Goal: Entertainment & Leisure: Consume media (video, audio)

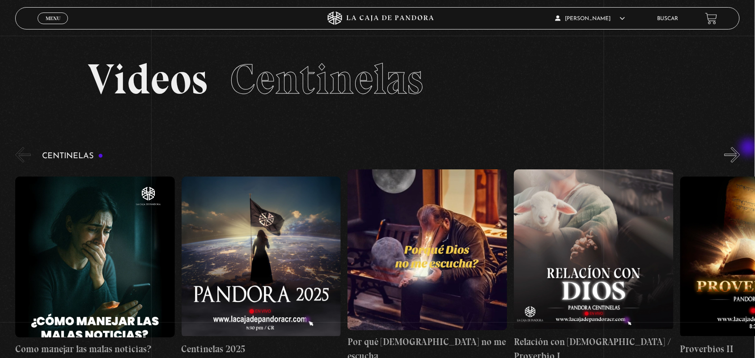
click at [740, 149] on button "»" at bounding box center [733, 155] width 16 height 16
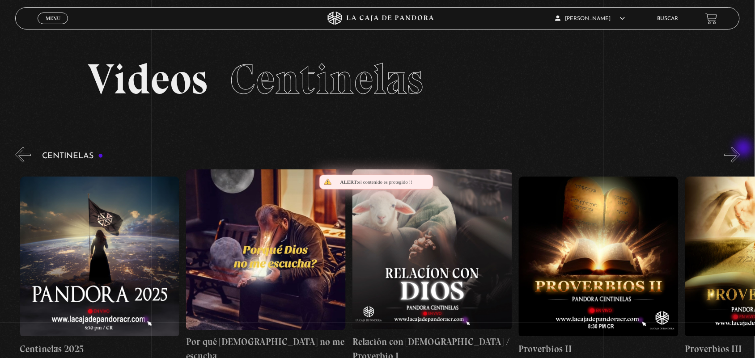
click at [740, 149] on button "»" at bounding box center [733, 155] width 16 height 16
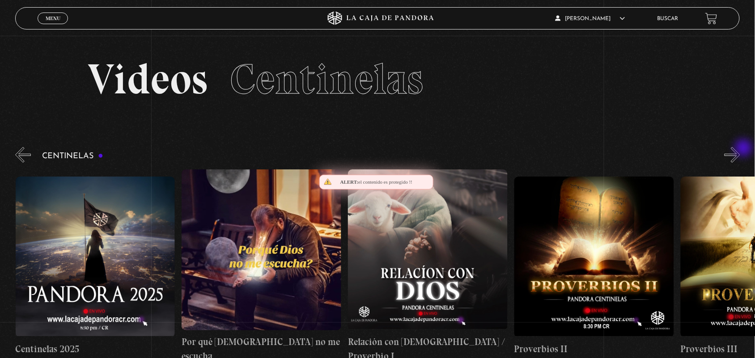
click at [740, 149] on button "»" at bounding box center [733, 155] width 16 height 16
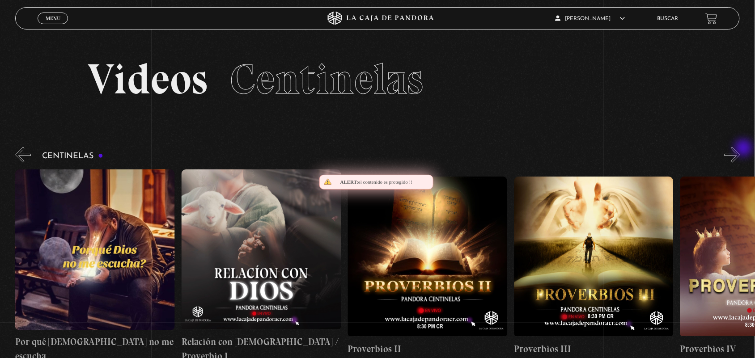
click at [740, 149] on button "»" at bounding box center [733, 155] width 16 height 16
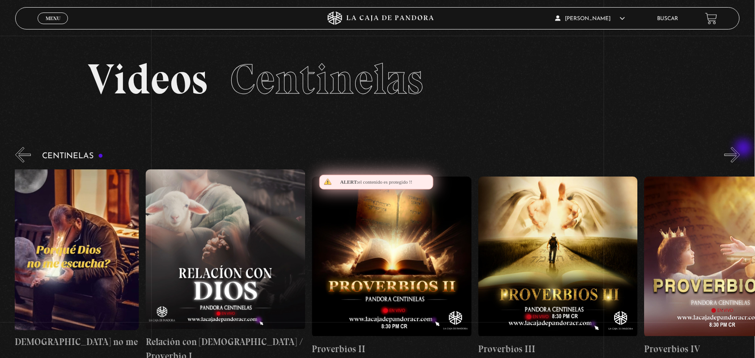
click at [740, 149] on button "»" at bounding box center [733, 155] width 16 height 16
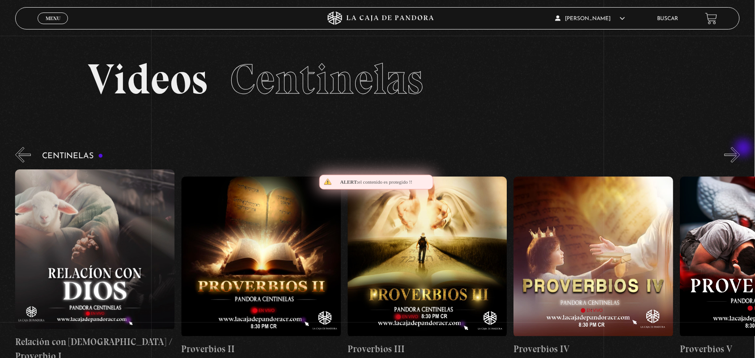
click at [740, 149] on button "»" at bounding box center [733, 155] width 16 height 16
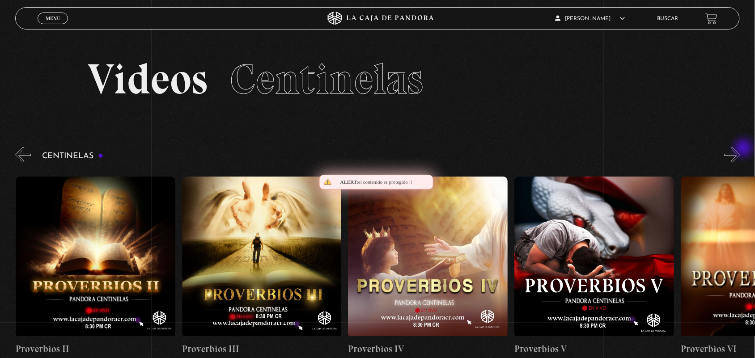
scroll to position [0, 665]
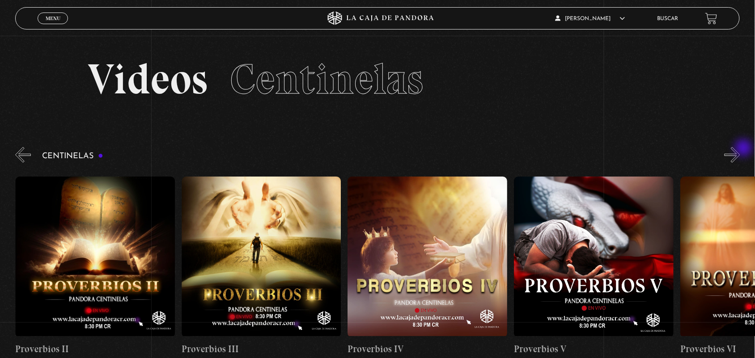
click at [740, 149] on button "»" at bounding box center [733, 155] width 16 height 16
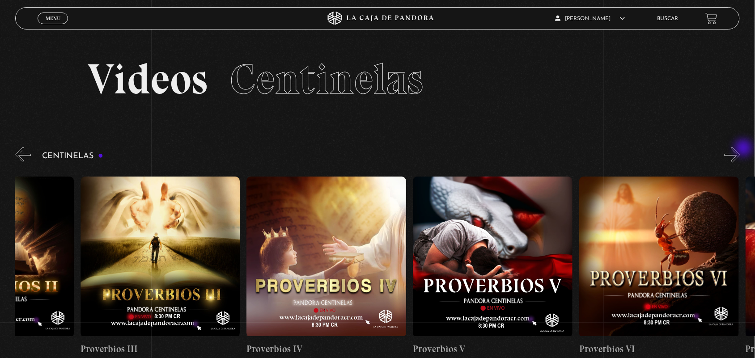
click at [740, 149] on button "»" at bounding box center [733, 155] width 16 height 16
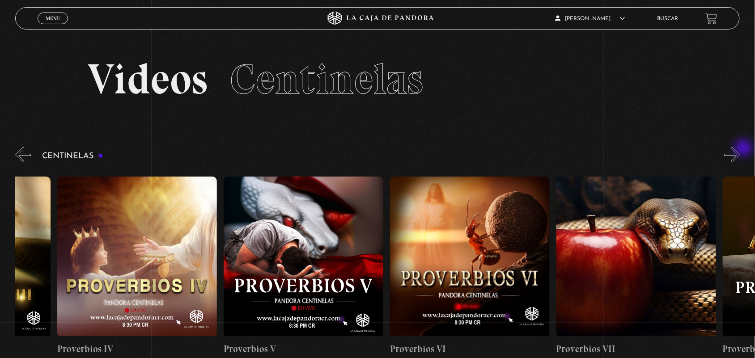
click at [740, 149] on button "»" at bounding box center [733, 155] width 16 height 16
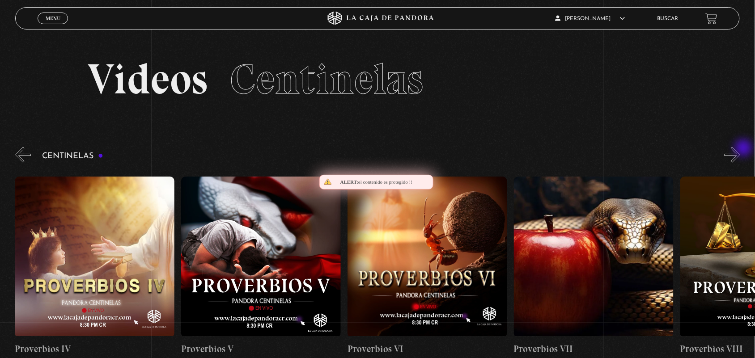
click at [740, 149] on button "»" at bounding box center [733, 155] width 16 height 16
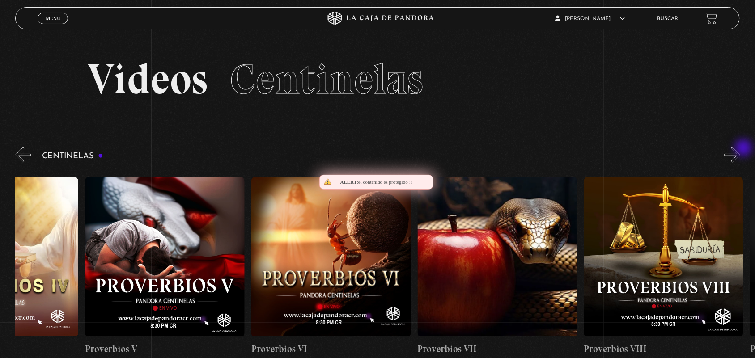
click at [740, 149] on button "»" at bounding box center [733, 155] width 16 height 16
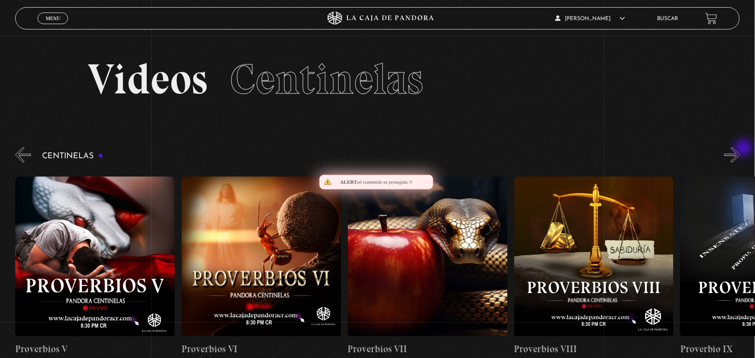
click at [740, 149] on button "»" at bounding box center [733, 155] width 16 height 16
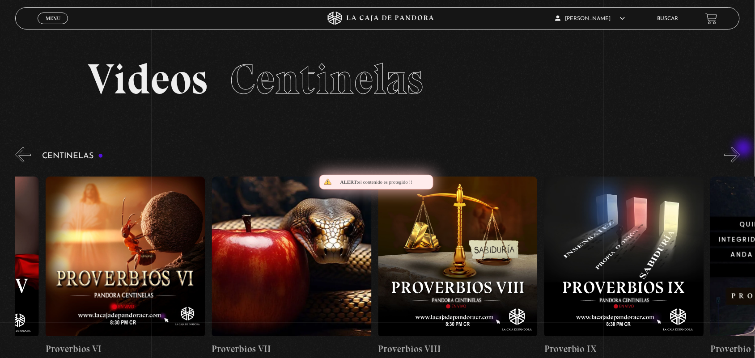
click at [740, 149] on button "»" at bounding box center [733, 155] width 16 height 16
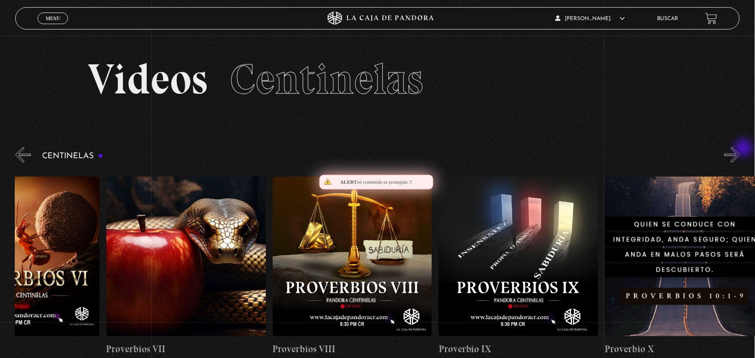
click at [740, 149] on button "»" at bounding box center [733, 155] width 16 height 16
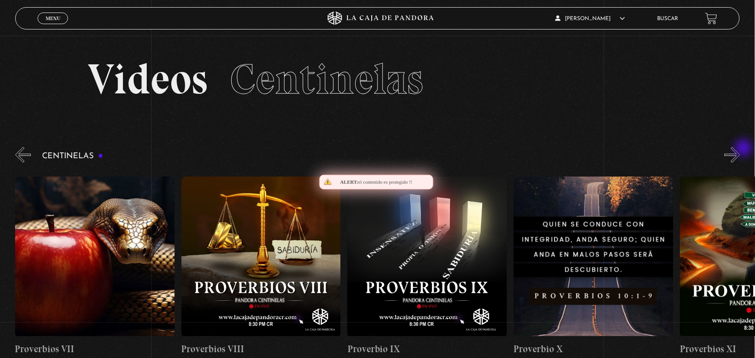
click at [740, 149] on button "»" at bounding box center [733, 155] width 16 height 16
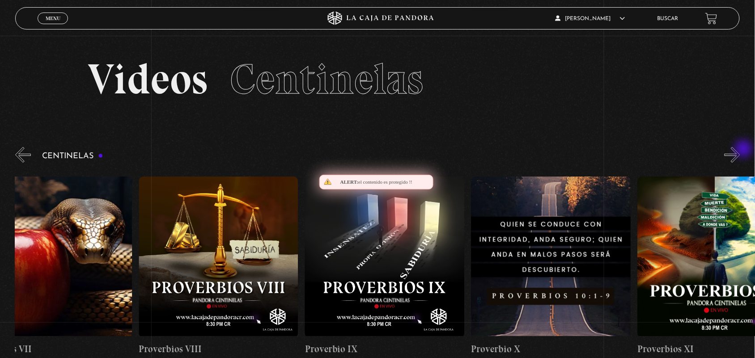
click at [740, 150] on button "»" at bounding box center [733, 155] width 16 height 16
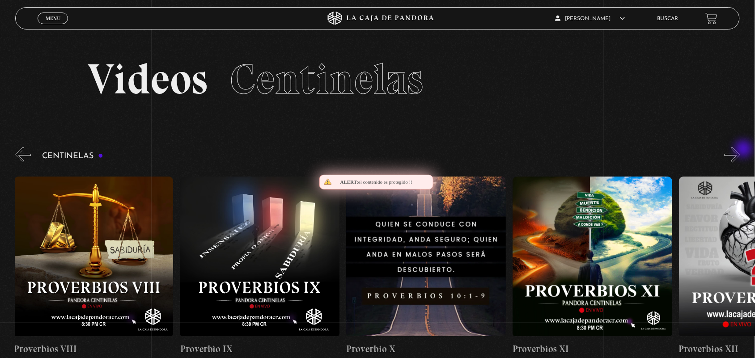
click at [740, 150] on button "»" at bounding box center [733, 155] width 16 height 16
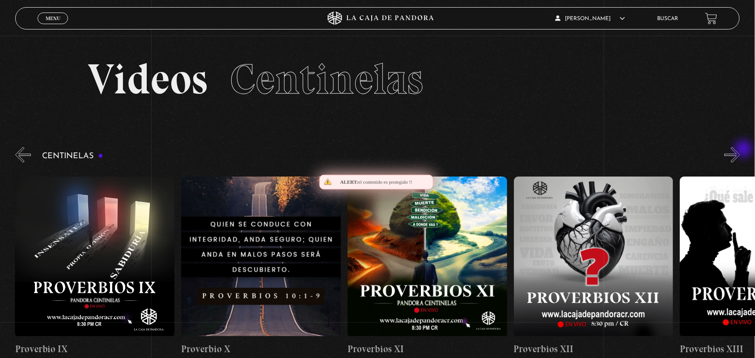
click at [740, 150] on button "»" at bounding box center [733, 155] width 16 height 16
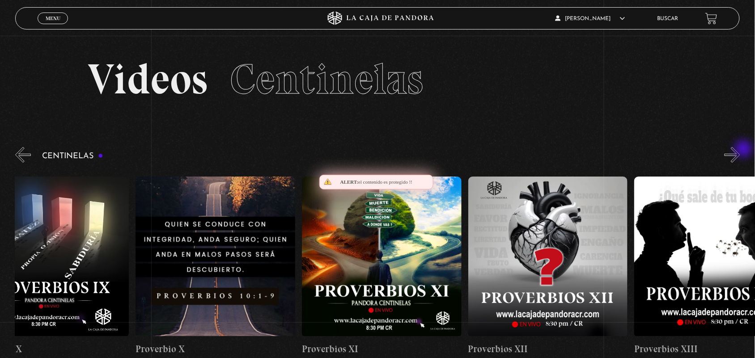
click at [740, 150] on button "»" at bounding box center [733, 155] width 16 height 16
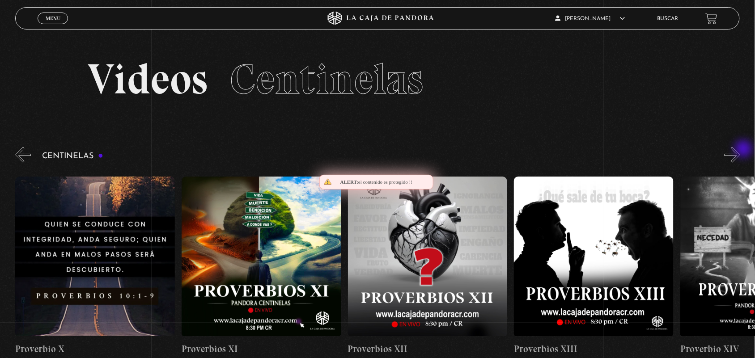
click at [740, 150] on button "»" at bounding box center [733, 155] width 16 height 16
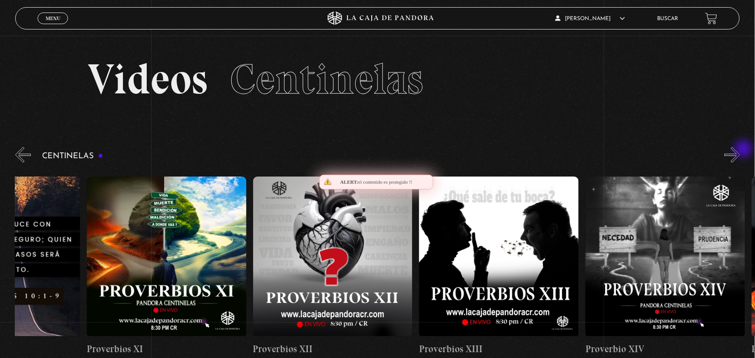
click at [740, 150] on button "»" at bounding box center [733, 155] width 16 height 16
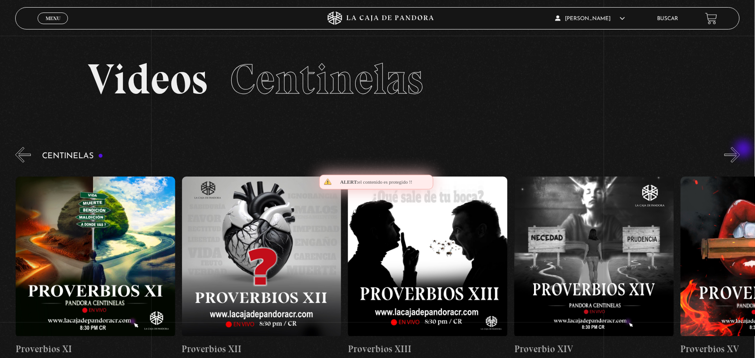
click at [740, 150] on button "»" at bounding box center [733, 155] width 16 height 16
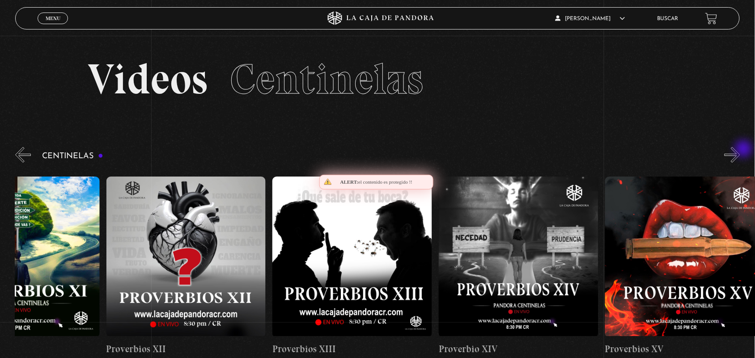
click at [740, 150] on button "»" at bounding box center [733, 155] width 16 height 16
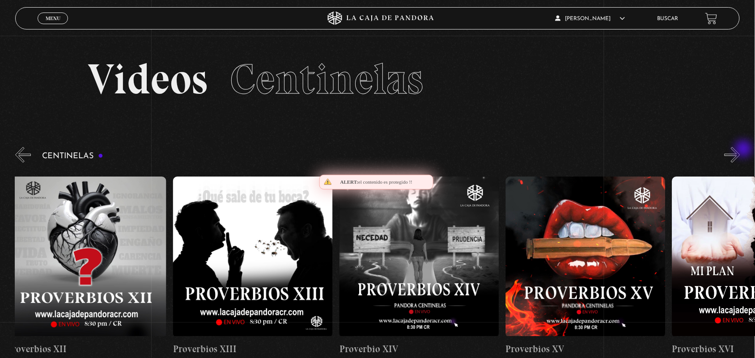
click at [740, 150] on button "»" at bounding box center [733, 155] width 16 height 16
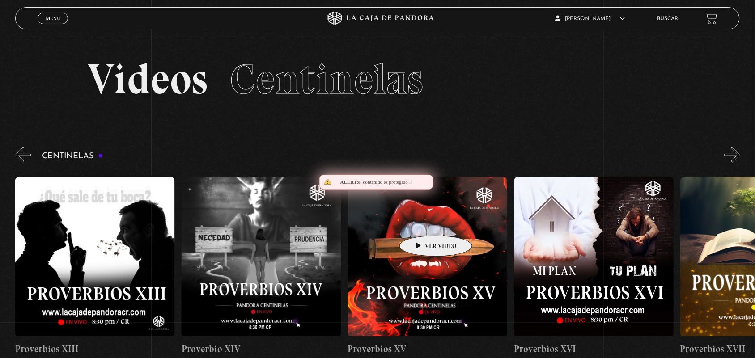
click at [422, 222] on figure at bounding box center [428, 257] width 160 height 161
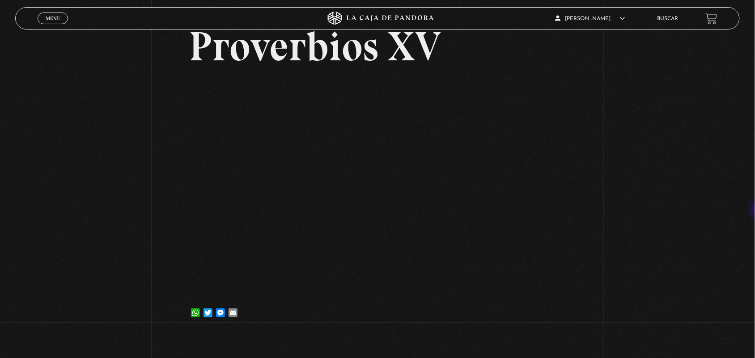
scroll to position [76, 0]
